Goal: Find specific page/section: Find specific page/section

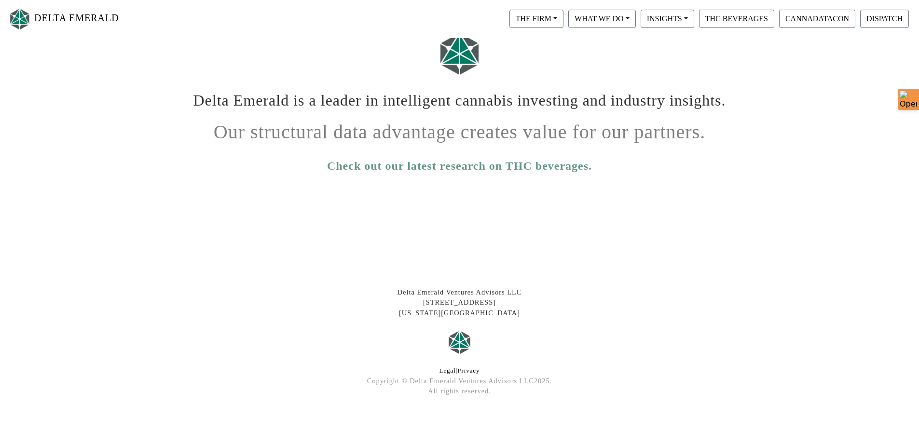
scroll to position [157, 0]
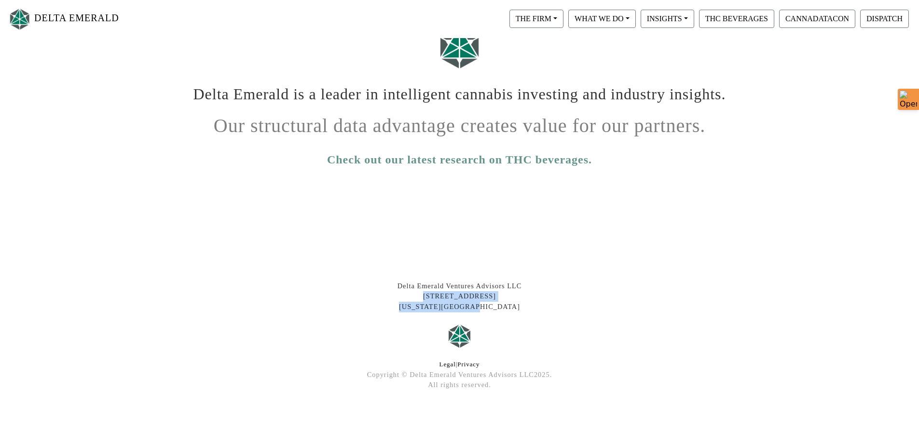
drag, startPoint x: 416, startPoint y: 295, endPoint x: 494, endPoint y: 306, distance: 79.0
click at [494, 306] on div "Delta Emerald Ventures Advisors LLC [STREET_ADDRESS][US_STATE]" at bounding box center [460, 296] width 550 height 31
copy div "[STREET_ADDRESS][US_STATE]"
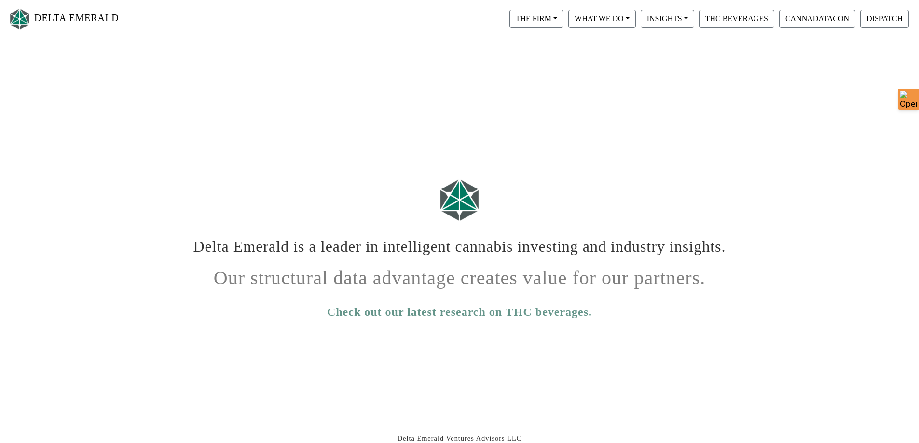
scroll to position [0, 0]
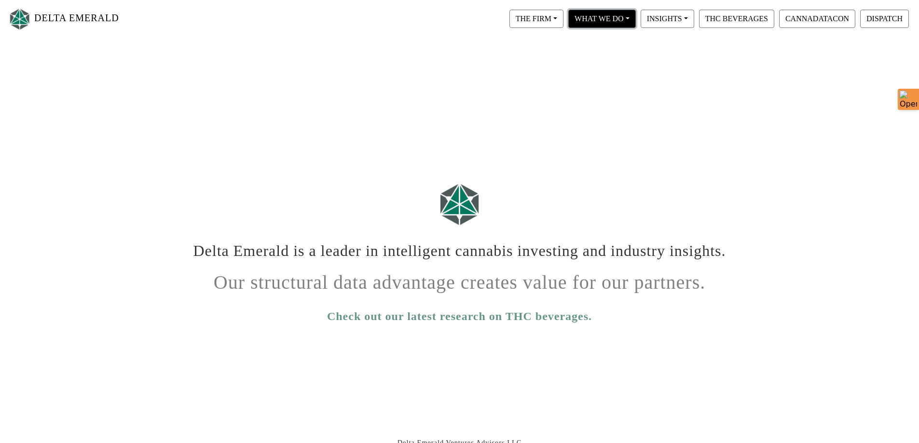
click at [628, 18] on button "WHAT WE DO" at bounding box center [602, 19] width 68 height 18
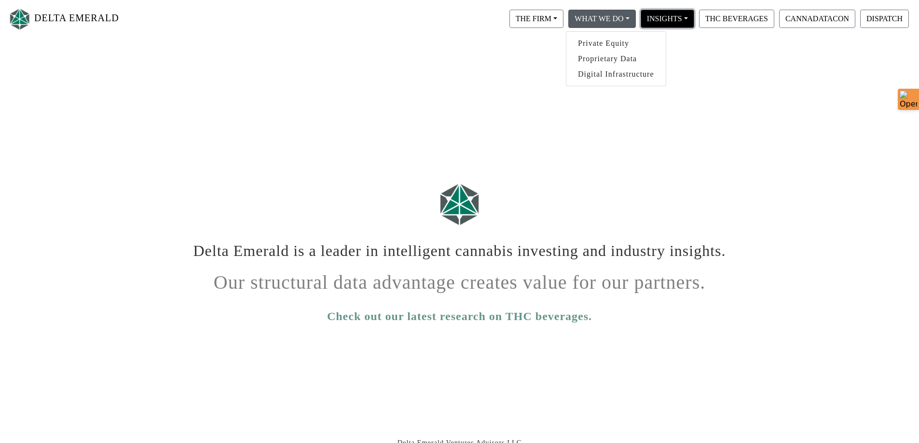
click at [685, 19] on button "INSIGHTS" at bounding box center [668, 19] width 54 height 18
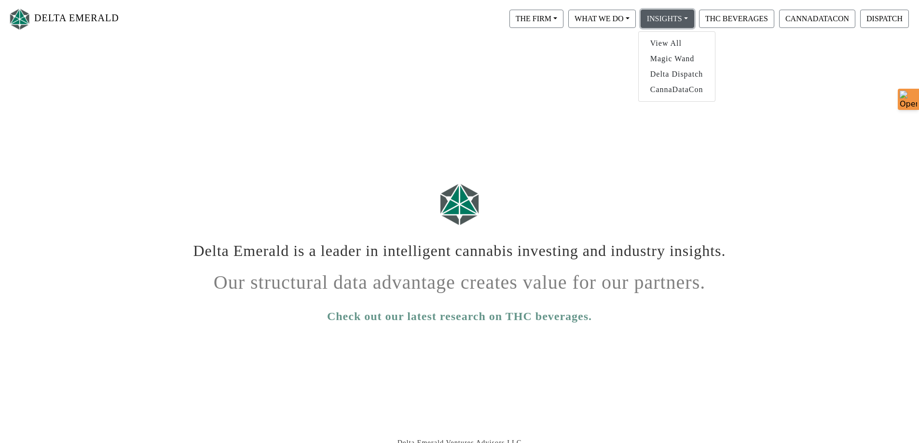
scroll to position [157, 0]
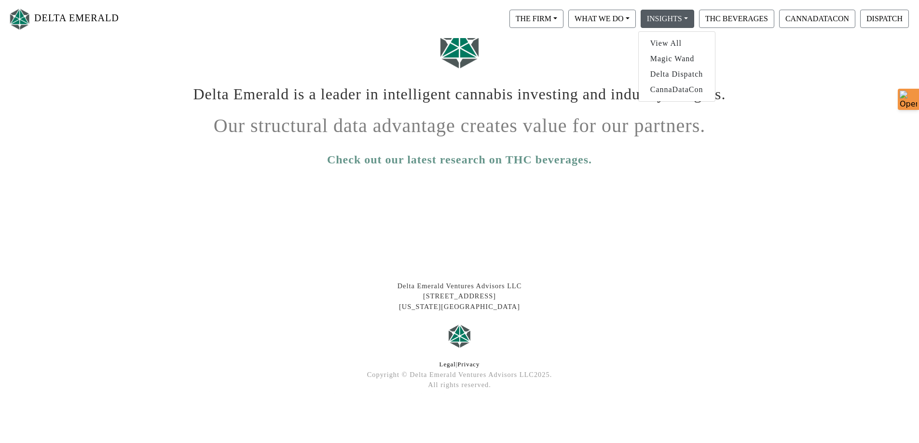
click at [583, 315] on footer "Delta Emerald Ventures Advisors LLC 408 Broadway, 2nd Floor New York, NY 10013 …" at bounding box center [459, 338] width 919 height 211
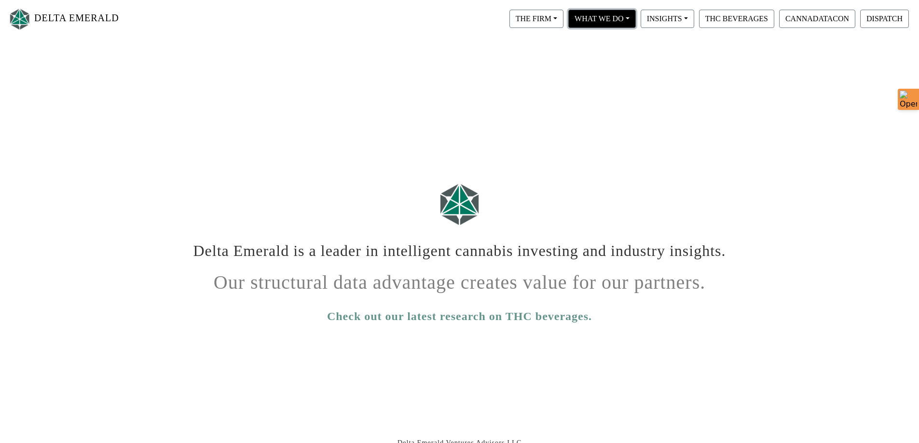
click at [629, 17] on button "WHAT WE DO" at bounding box center [602, 19] width 68 height 18
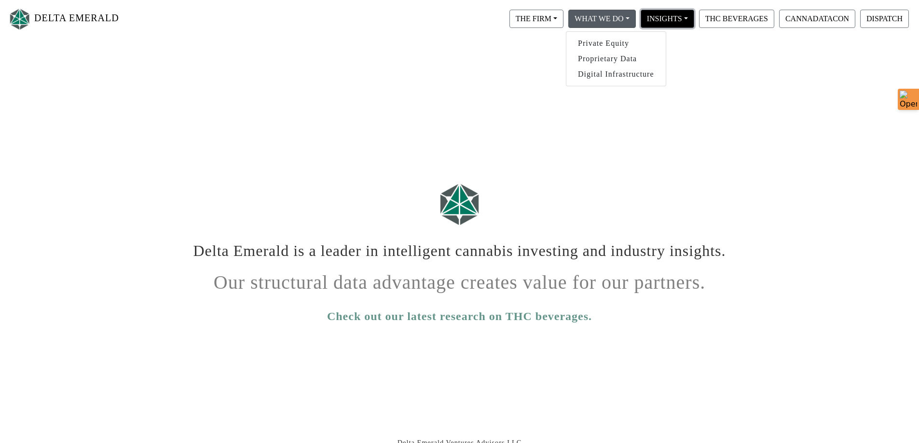
click at [685, 19] on button "INSIGHTS" at bounding box center [668, 19] width 54 height 18
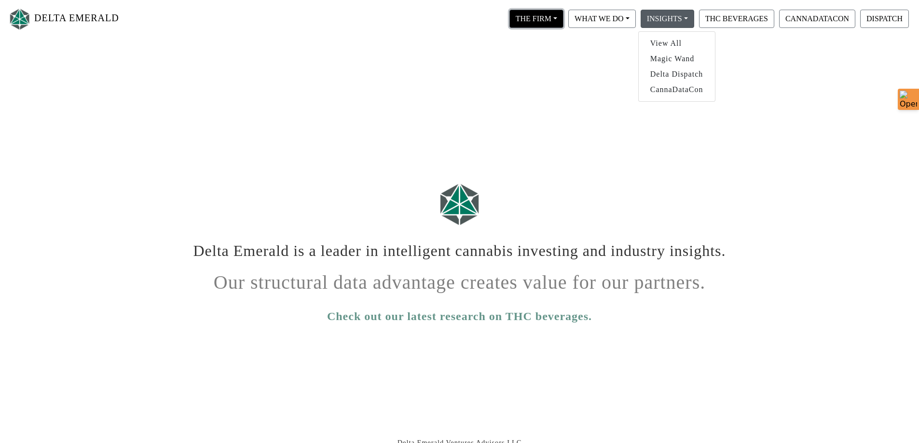
click at [553, 18] on button "THE FIRM" at bounding box center [536, 19] width 54 height 18
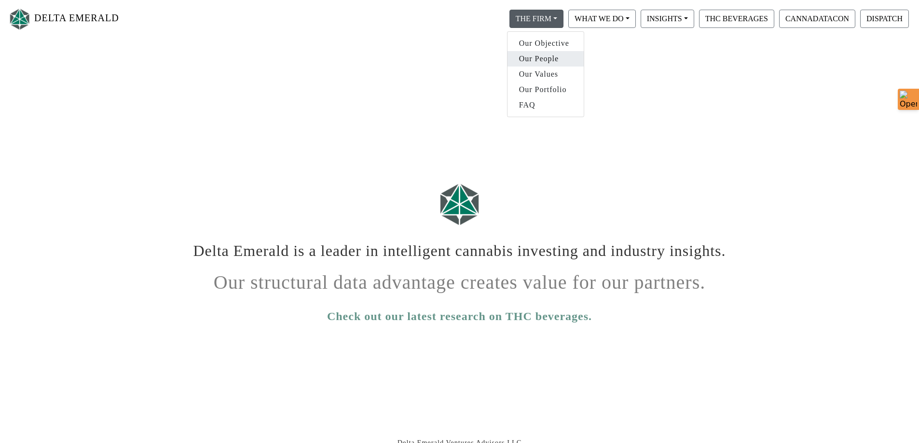
click at [554, 63] on link "Our People" at bounding box center [545, 58] width 76 height 15
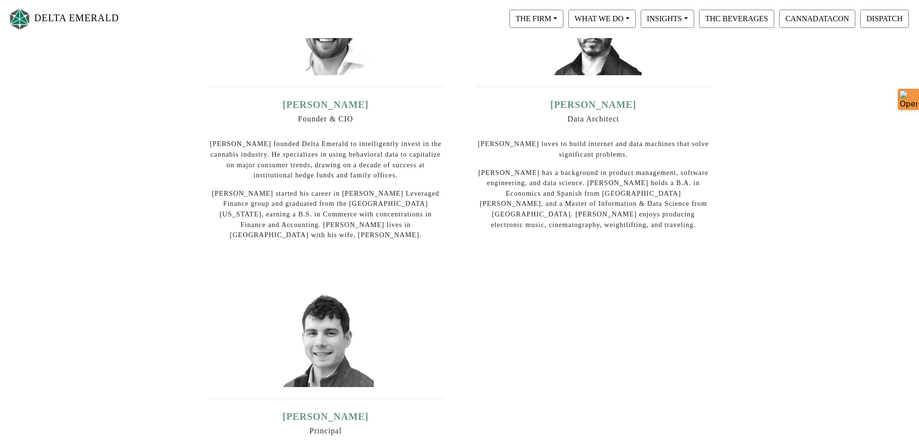
scroll to position [183, 0]
